Goal: Check status

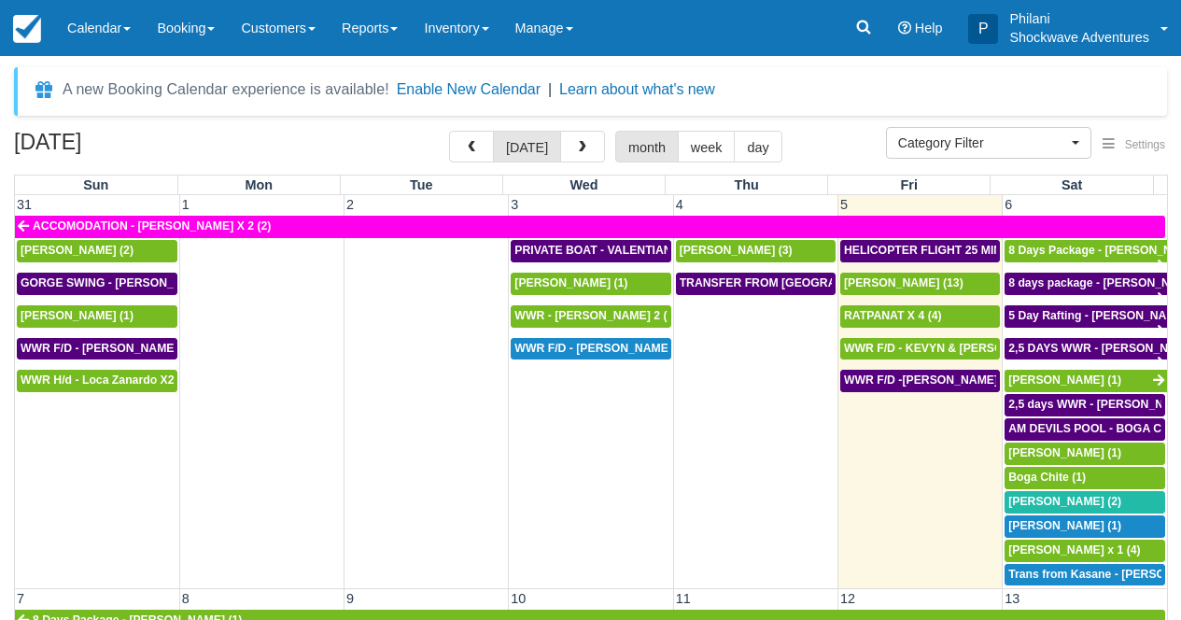
select select
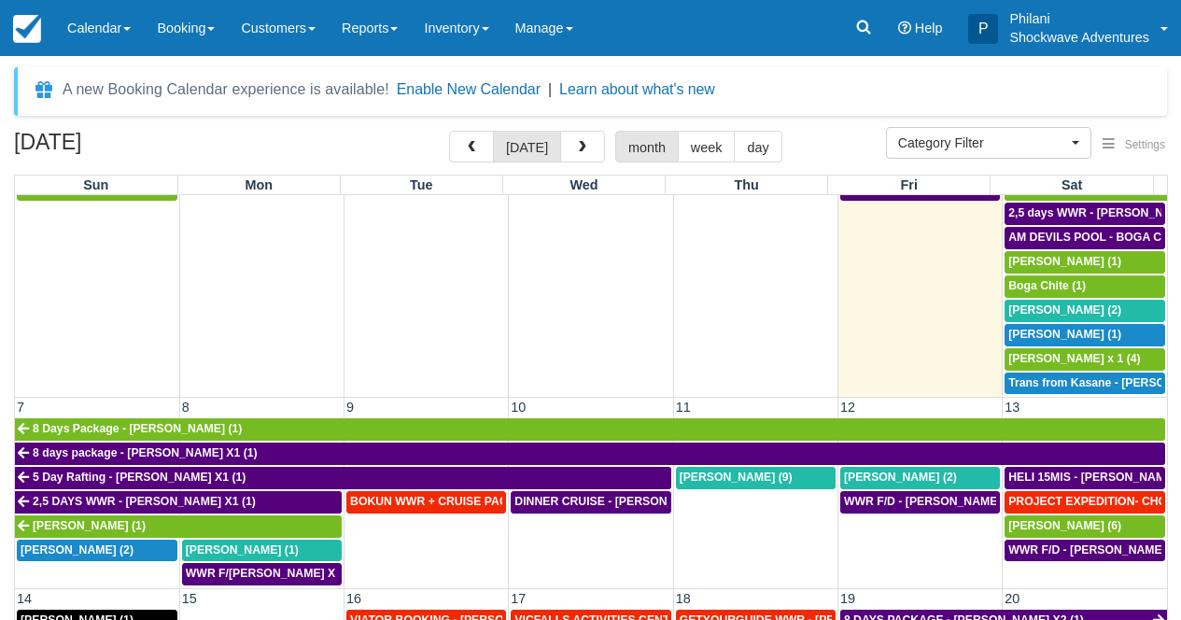
scroll to position [202, 0]
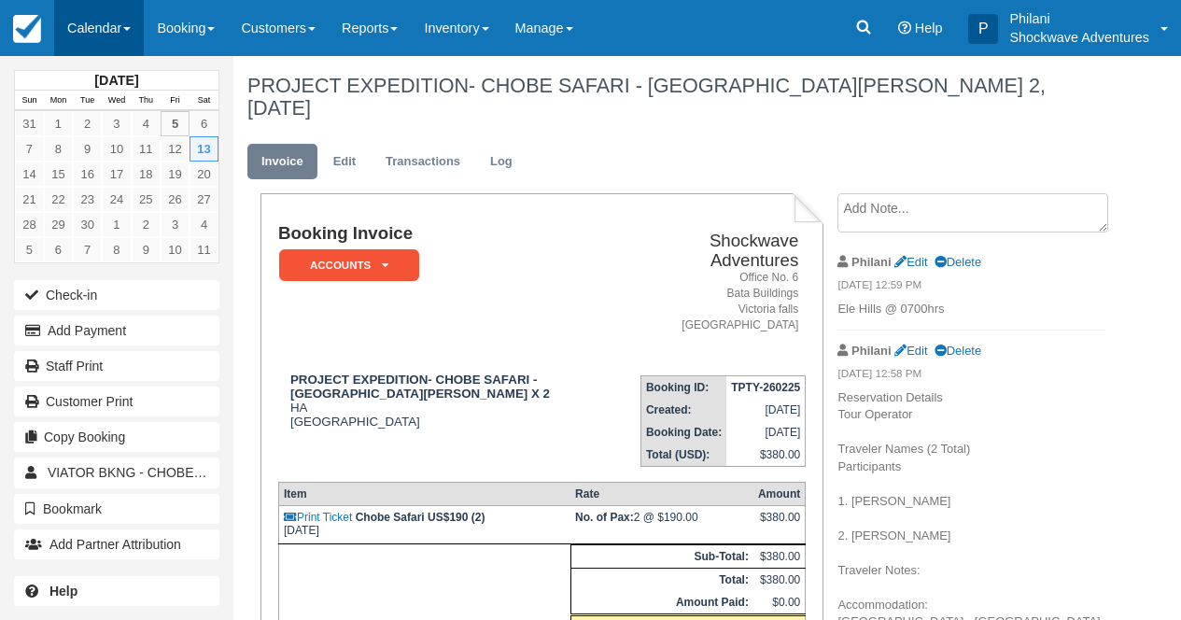
click at [89, 34] on link "Calendar" at bounding box center [99, 28] width 90 height 56
click at [114, 33] on link "Calendar" at bounding box center [99, 28] width 90 height 56
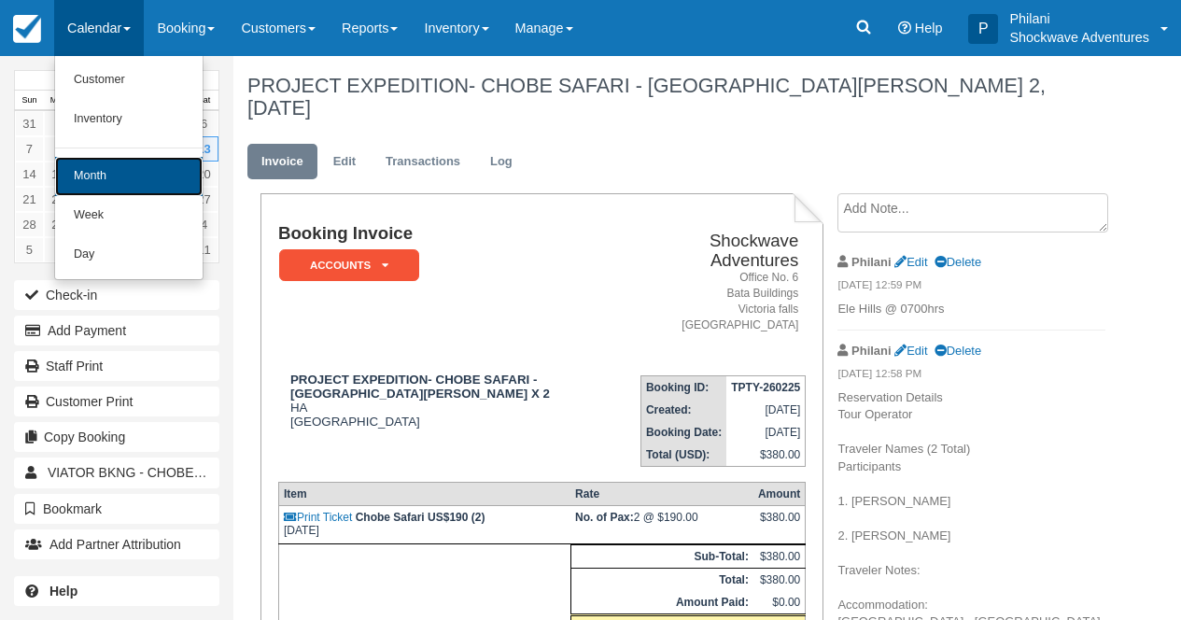
click at [137, 179] on link "Month" at bounding box center [129, 176] width 148 height 39
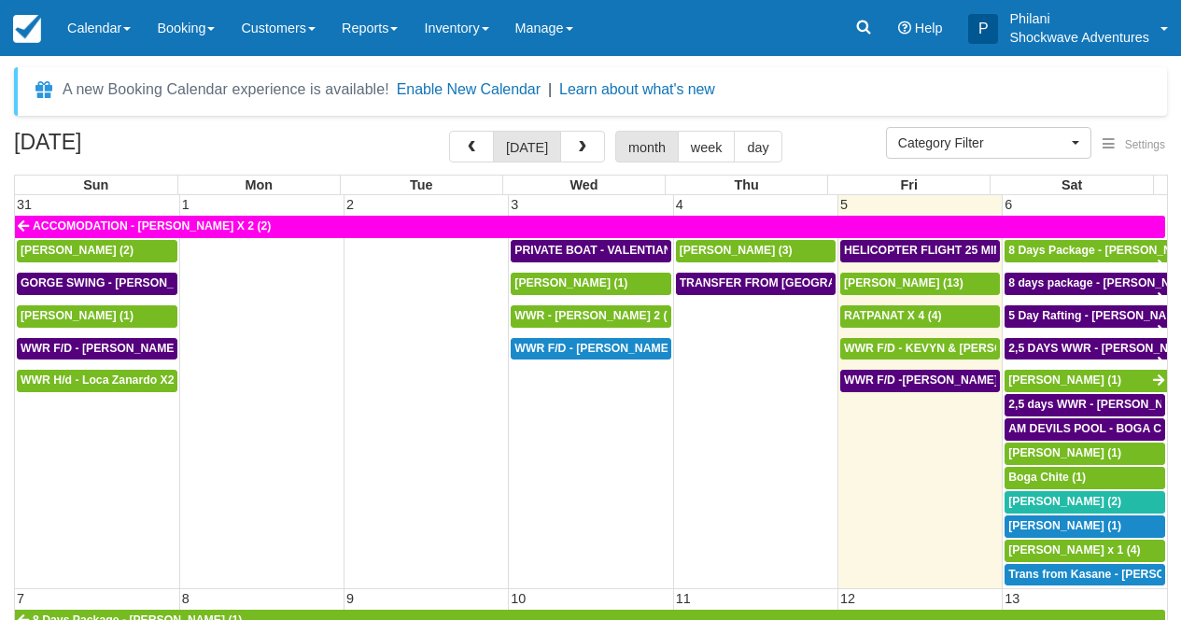
select select
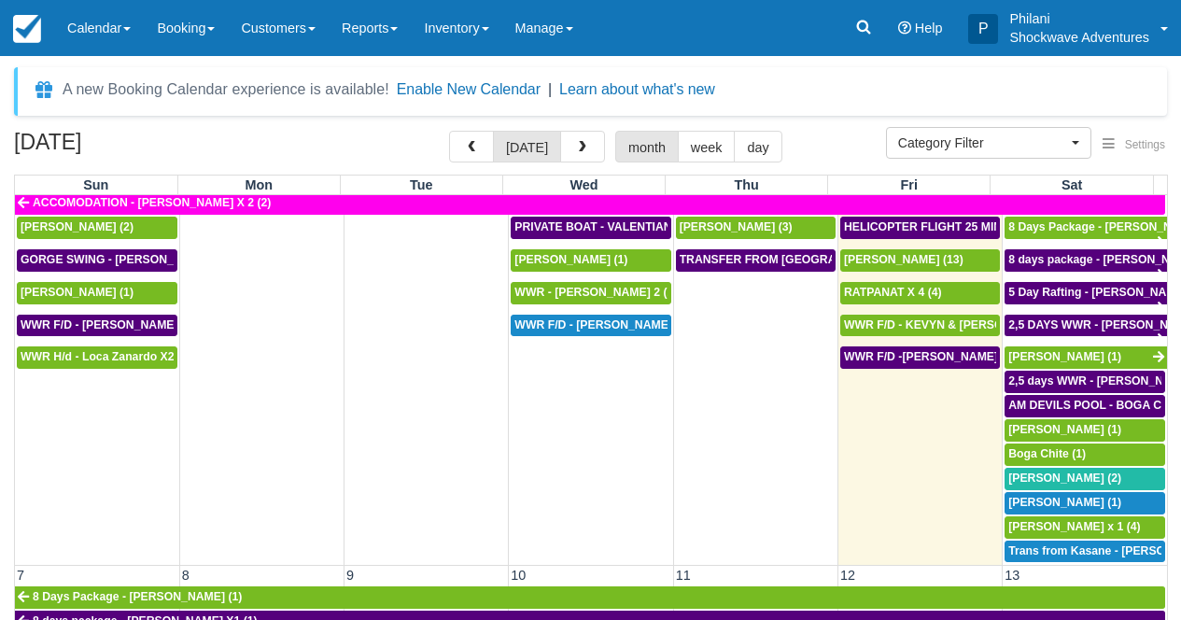
scroll to position [84, 0]
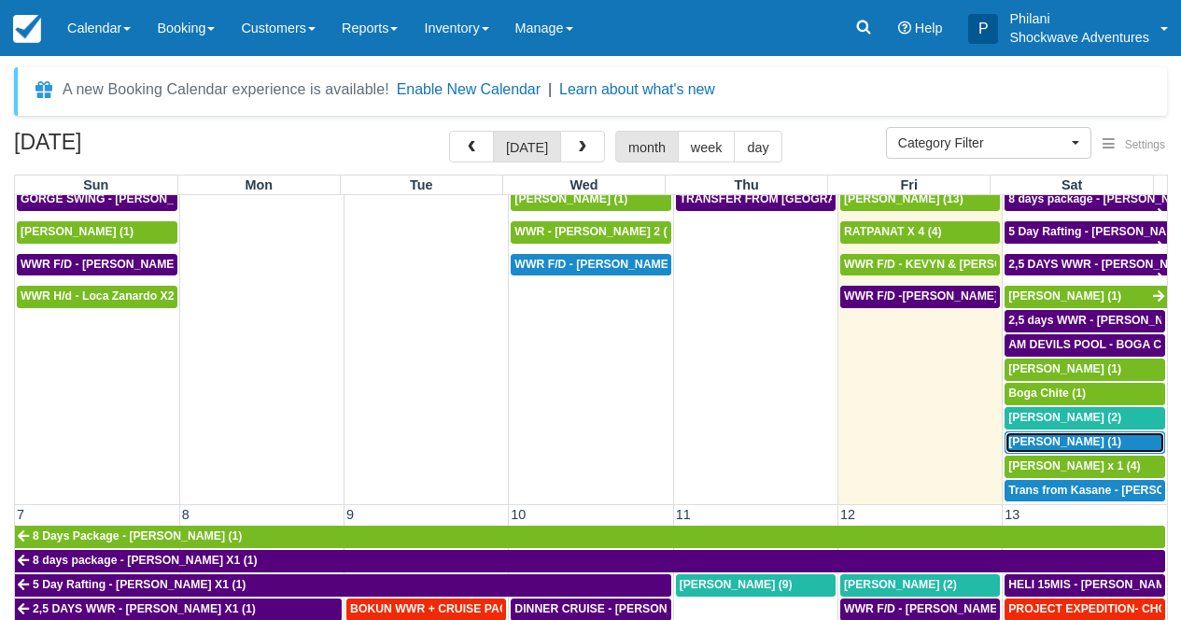
click at [1068, 443] on span "Matthew Perri (1)" at bounding box center [1065, 441] width 113 height 13
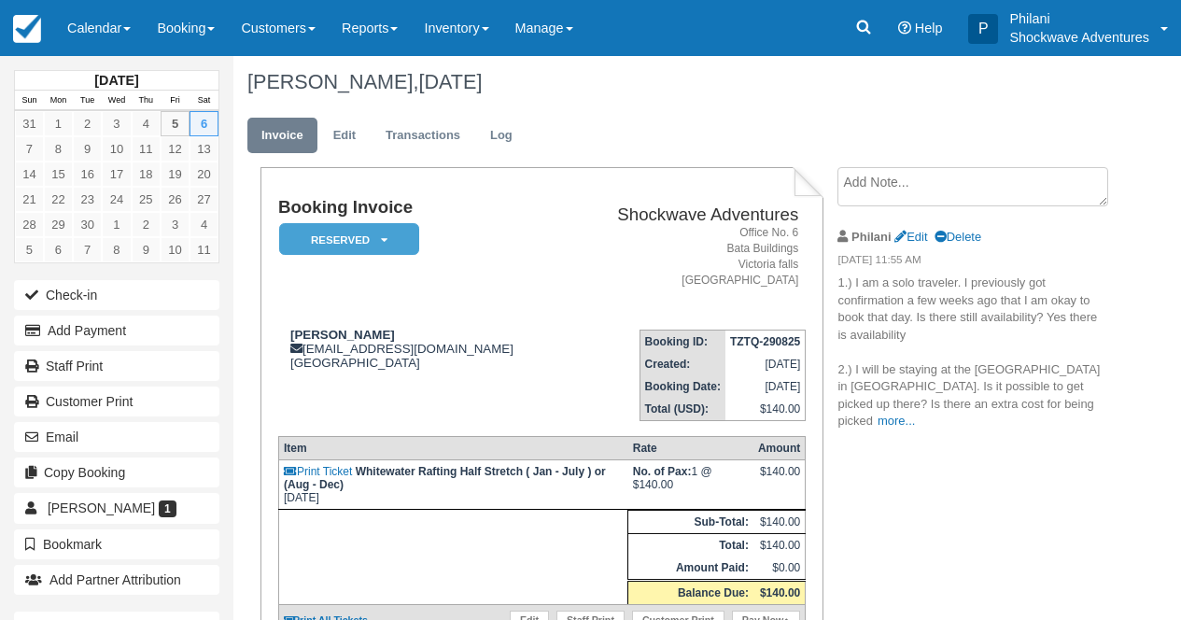
scroll to position [288, 0]
